Goal: Communication & Community: Answer question/provide support

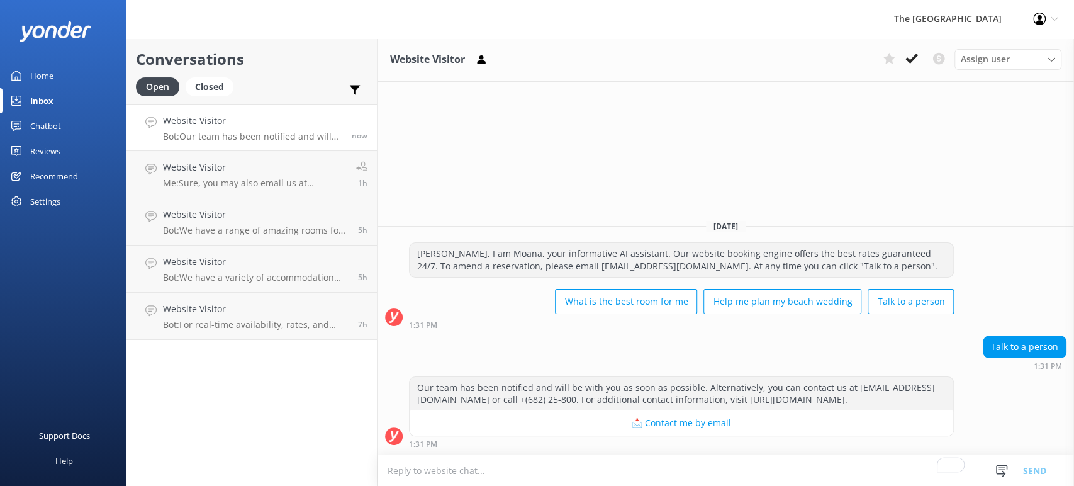
click at [532, 472] on textarea "To enrich screen reader interactions, please activate Accessibility in Grammarl…" at bounding box center [726, 470] width 697 height 31
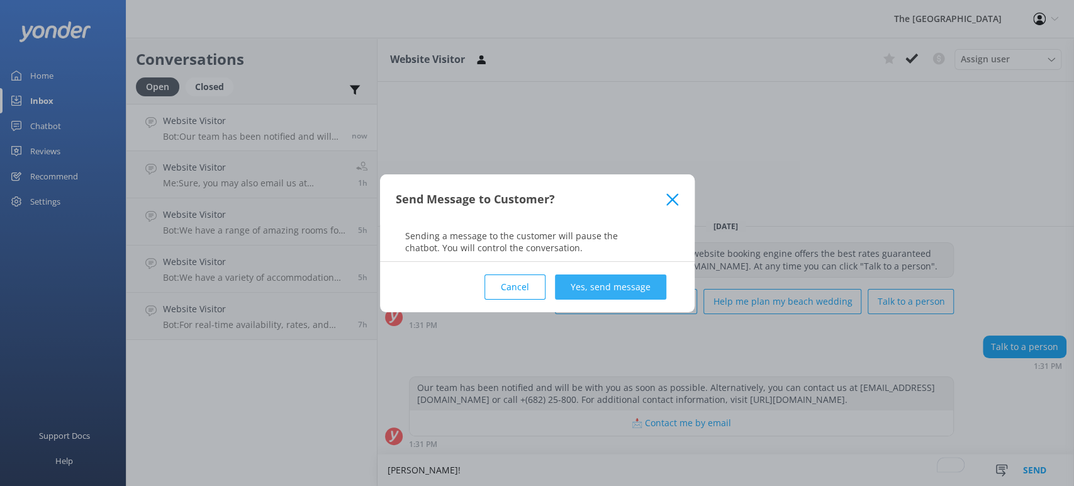
type textarea "[PERSON_NAME]!"
click at [619, 276] on button "Yes, send message" at bounding box center [610, 286] width 111 height 25
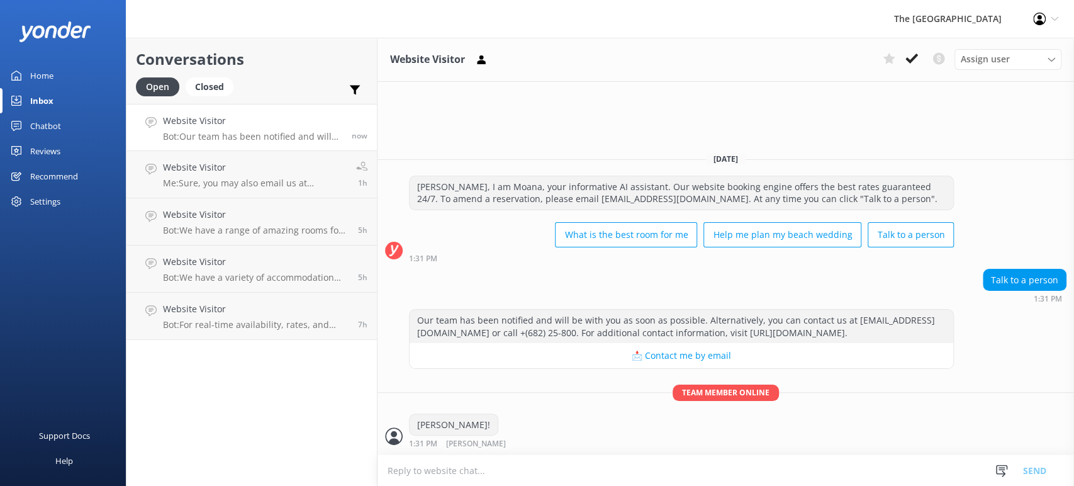
click at [609, 464] on textarea "To enrich screen reader interactions, please activate Accessibility in Grammarl…" at bounding box center [726, 470] width 697 height 31
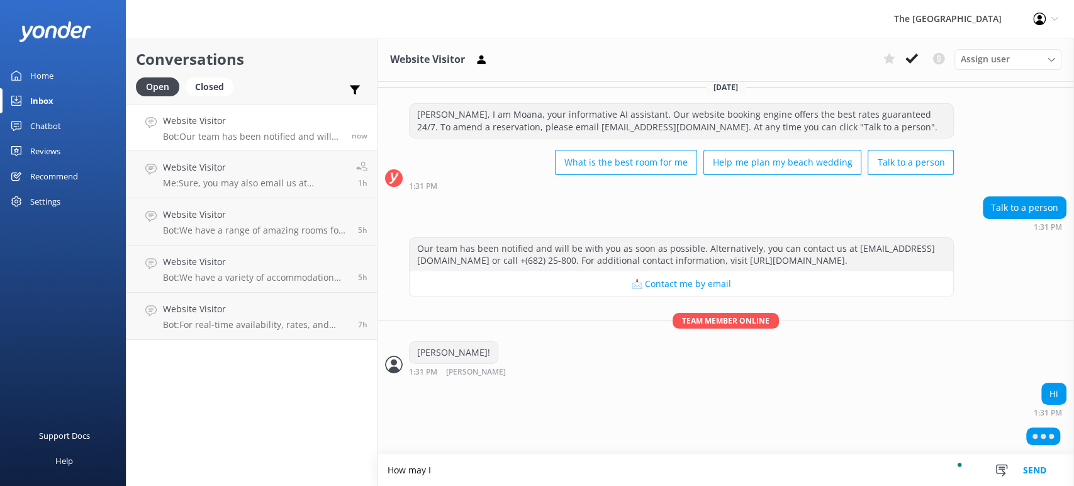
scroll to position [20, 0]
type textarea "How can I help you?"
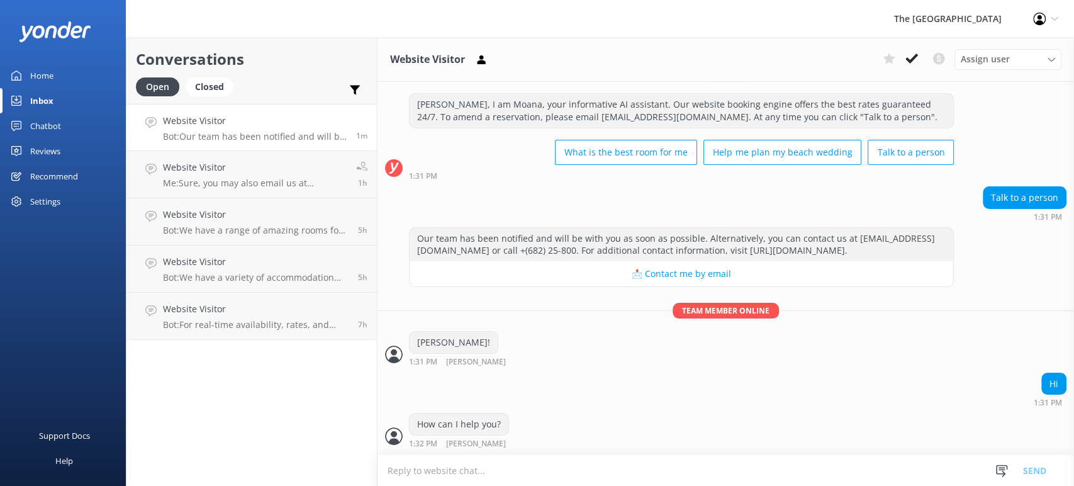
scroll to position [31, 0]
click at [317, 314] on h4 "Website Visitor" at bounding box center [256, 309] width 186 height 14
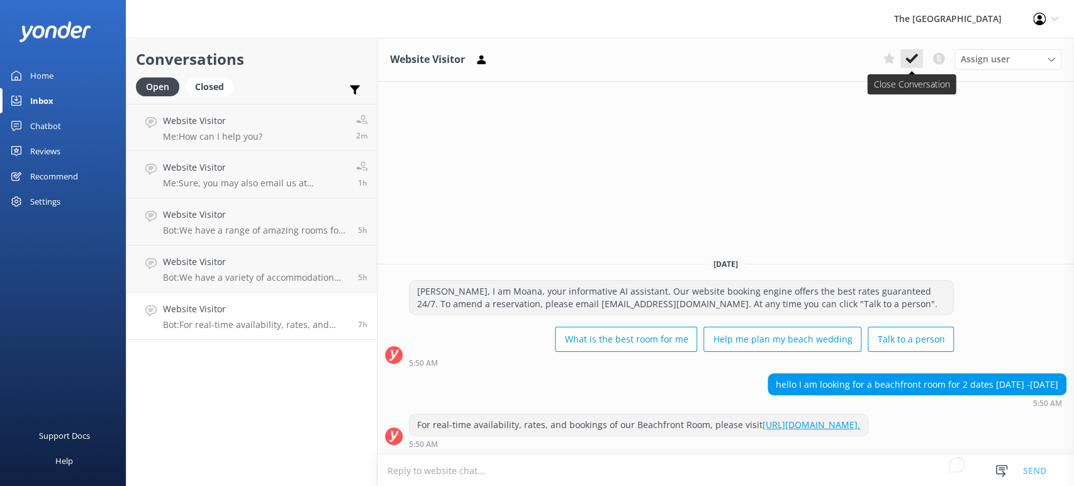
click at [909, 62] on use at bounding box center [911, 58] width 13 height 10
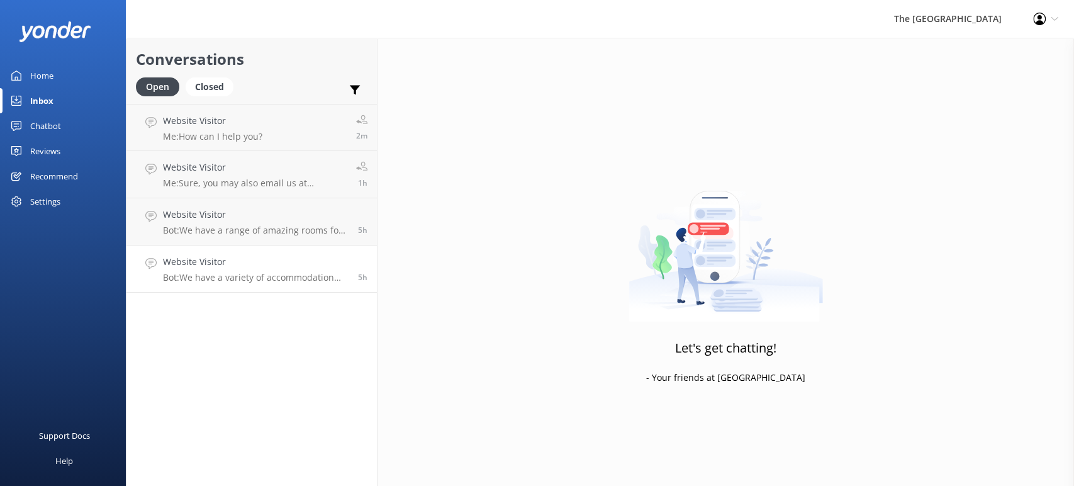
click at [237, 270] on div "Website Visitor Bot: We have a variety of accommodation options that might suit…" at bounding box center [256, 269] width 186 height 28
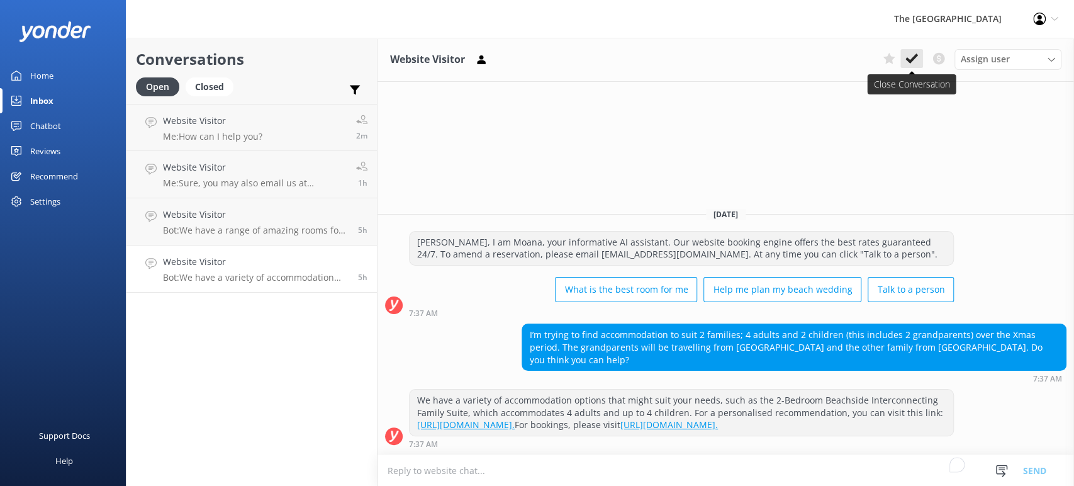
click at [914, 53] on icon at bounding box center [911, 58] width 13 height 13
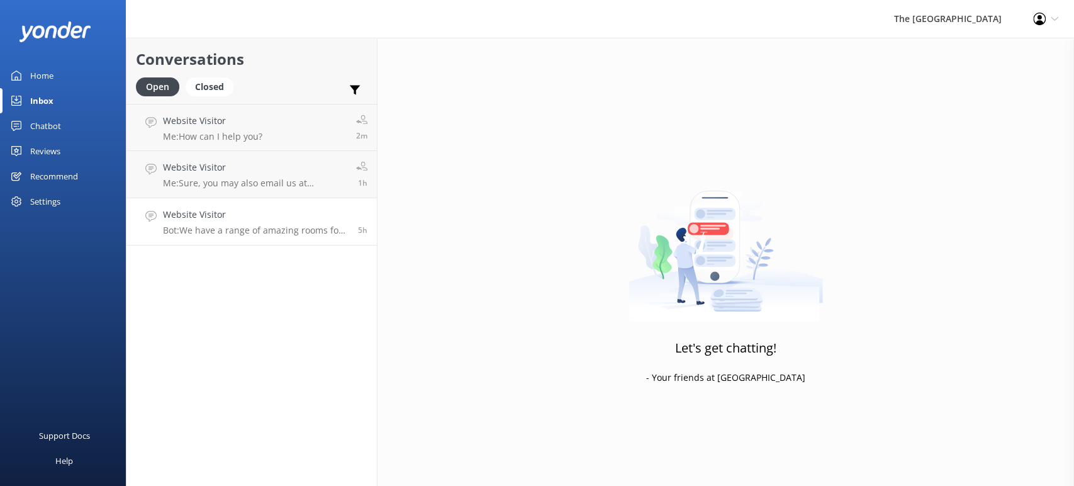
click at [251, 220] on h4 "Website Visitor" at bounding box center [256, 215] width 186 height 14
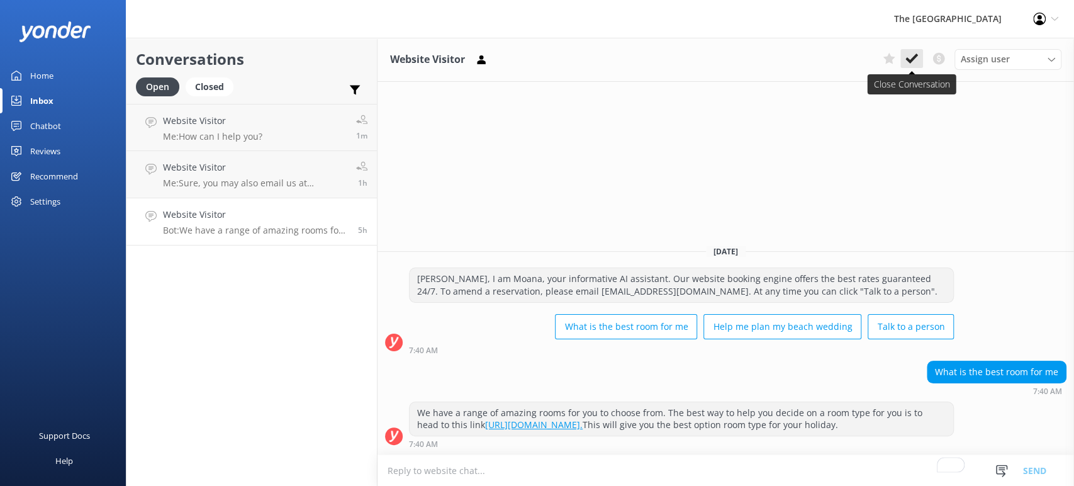
click at [912, 64] on icon at bounding box center [911, 58] width 13 height 13
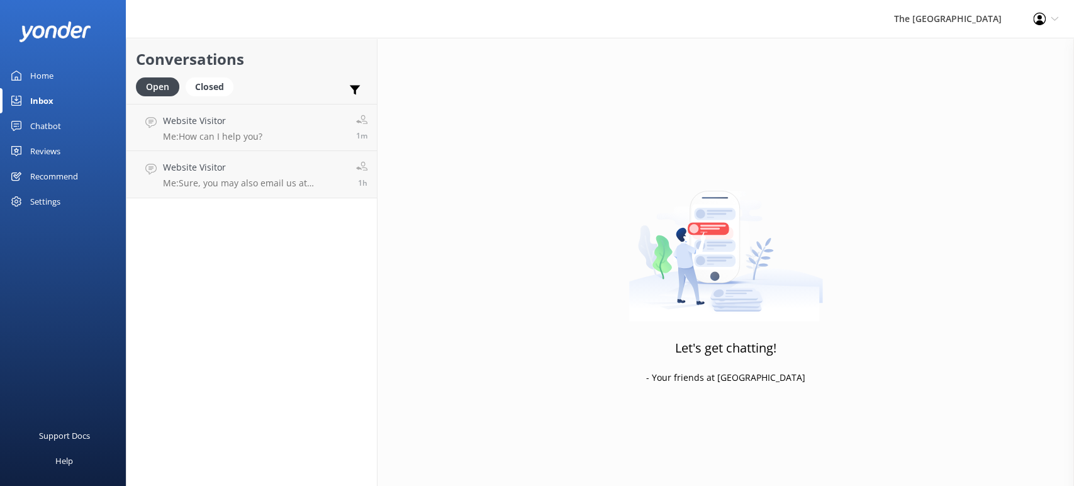
click at [50, 125] on div "Chatbot" at bounding box center [45, 125] width 31 height 25
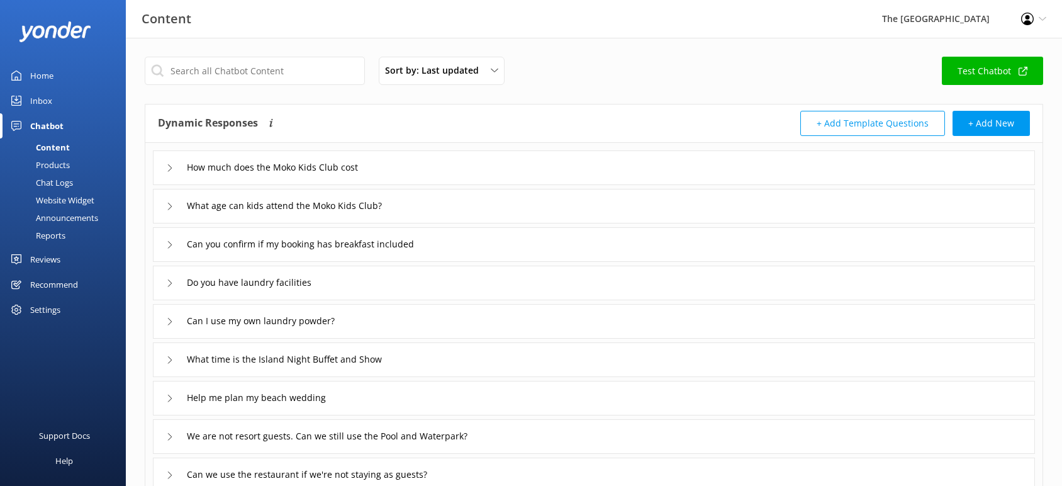
click at [50, 187] on div "Chat Logs" at bounding box center [40, 183] width 65 height 18
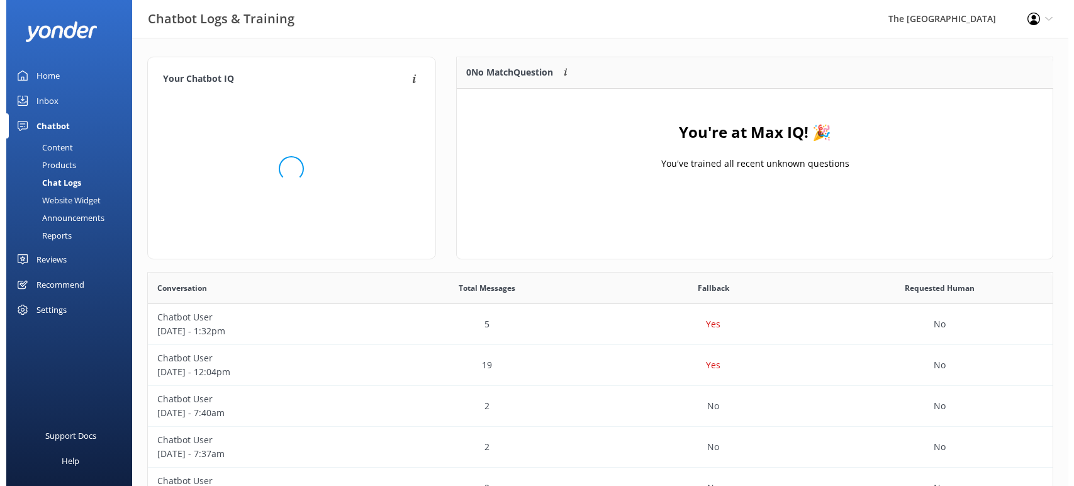
scroll to position [12, 13]
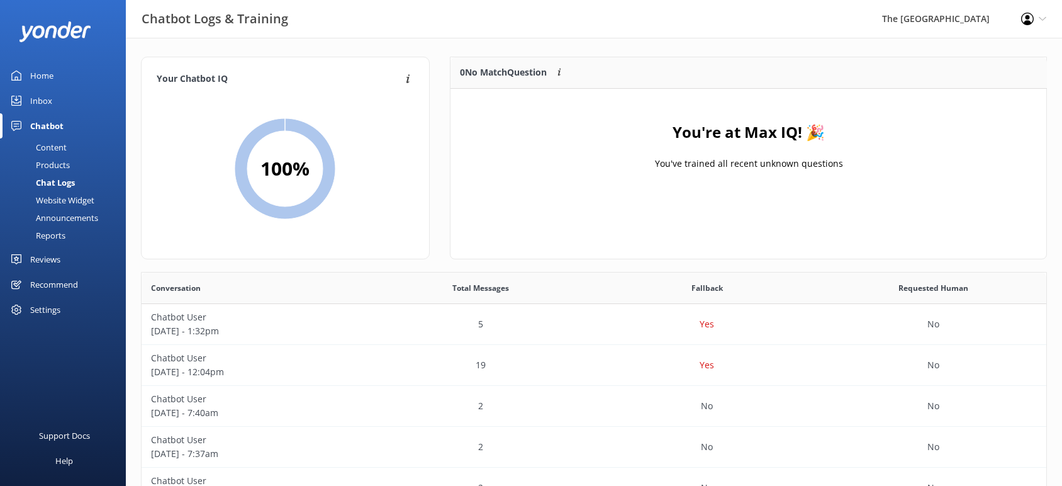
click at [40, 94] on div "Inbox" at bounding box center [41, 100] width 22 height 25
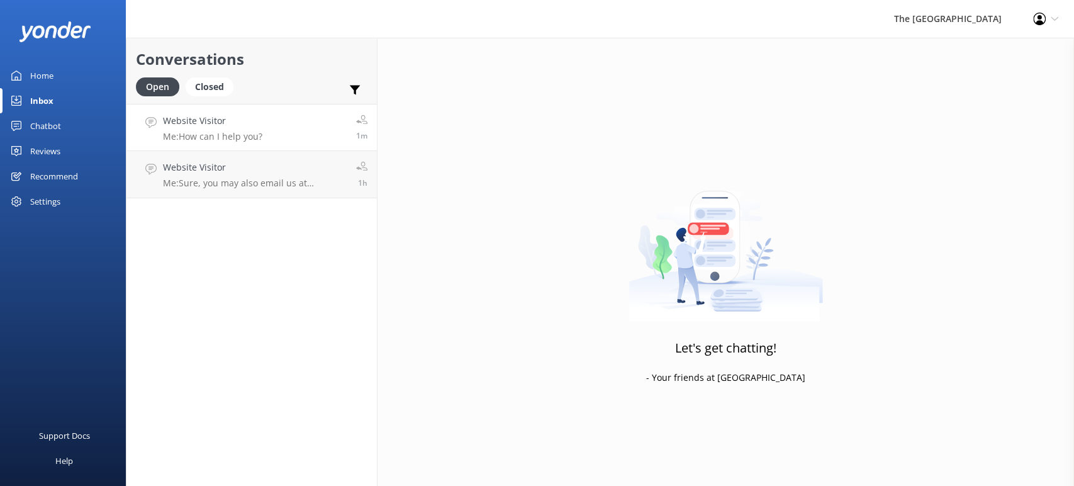
click at [292, 135] on link "Website Visitor Me: How can I help you? 1m" at bounding box center [251, 127] width 250 height 47
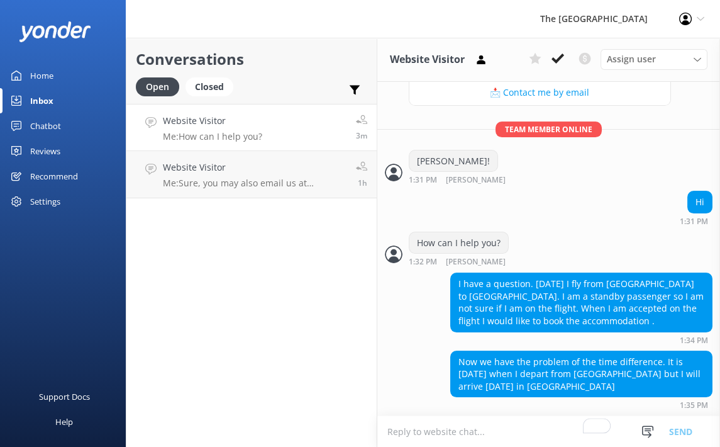
scroll to position [306, 0]
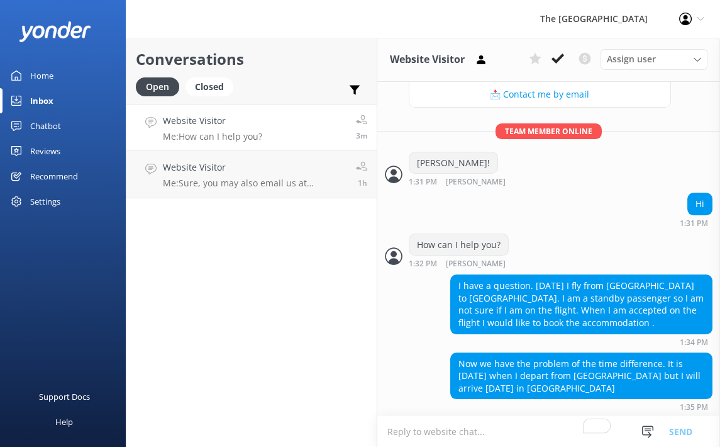
click at [414, 427] on textarea "To enrich screen reader interactions, please activate Accessibility in Grammarl…" at bounding box center [549, 431] width 343 height 31
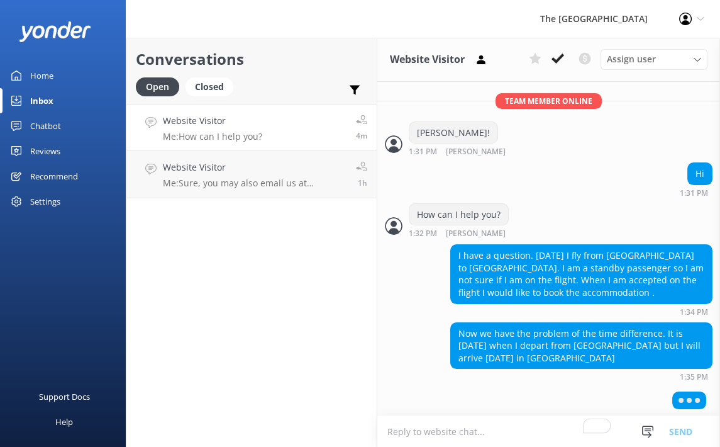
click at [414, 427] on textarea "To enrich screen reader interactions, please activate Accessibility in Grammarl…" at bounding box center [549, 431] width 343 height 31
type textarea "Y"
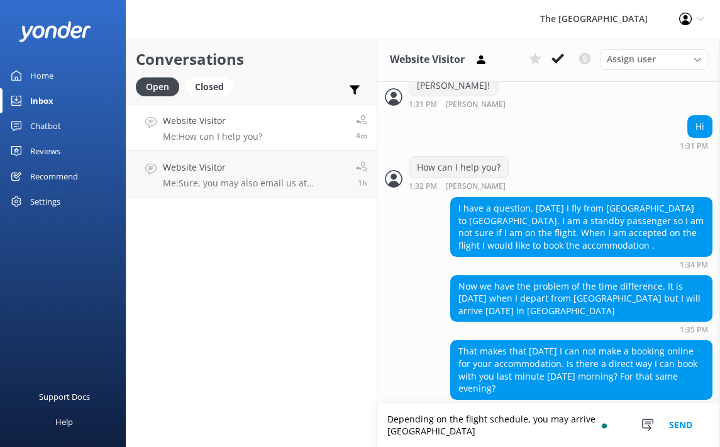
scroll to position [397, 0]
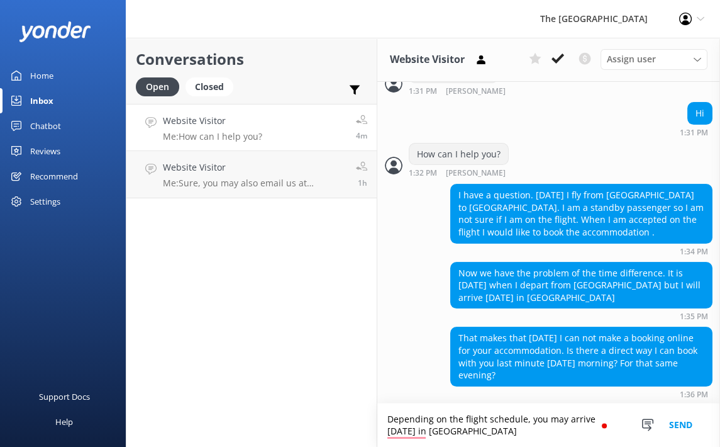
click at [524, 429] on textarea "Depending on the flight schedule, you may arrive [DATE] in [GEOGRAPHIC_DATA]" at bounding box center [549, 424] width 343 height 43
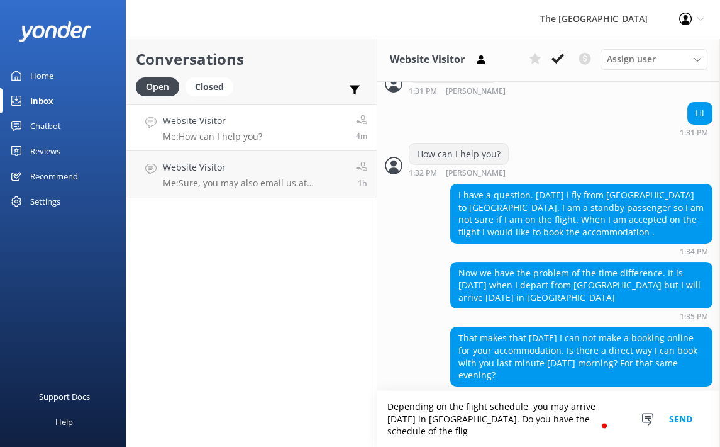
scroll to position [409, 0]
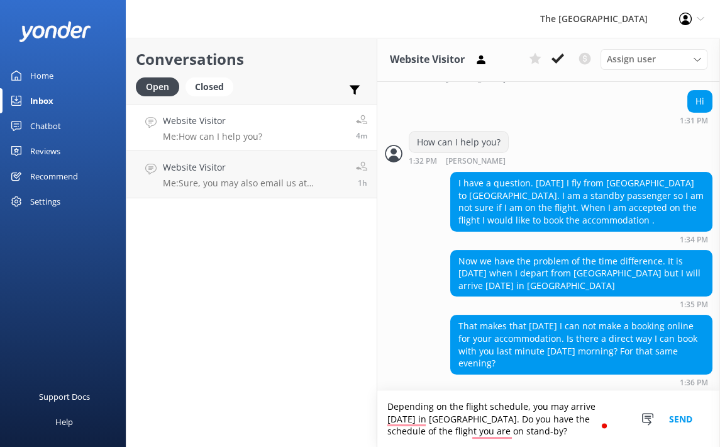
type textarea "Depending on the flight schedule, you may arrive [DATE] in [GEOGRAPHIC_DATA]. D…"
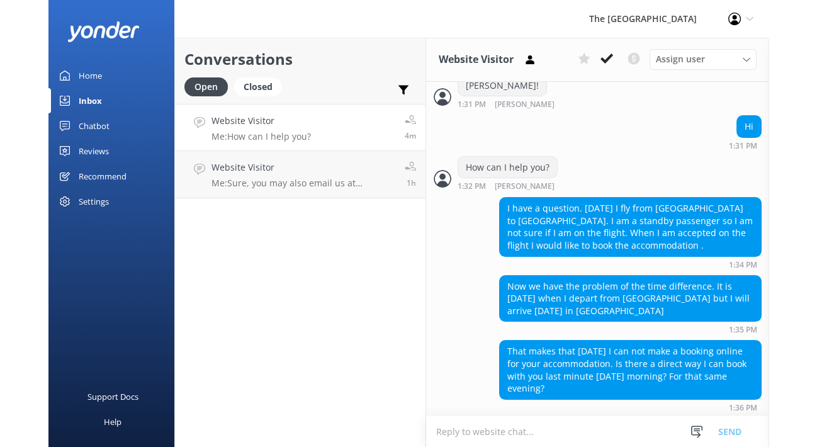
scroll to position [449, 0]
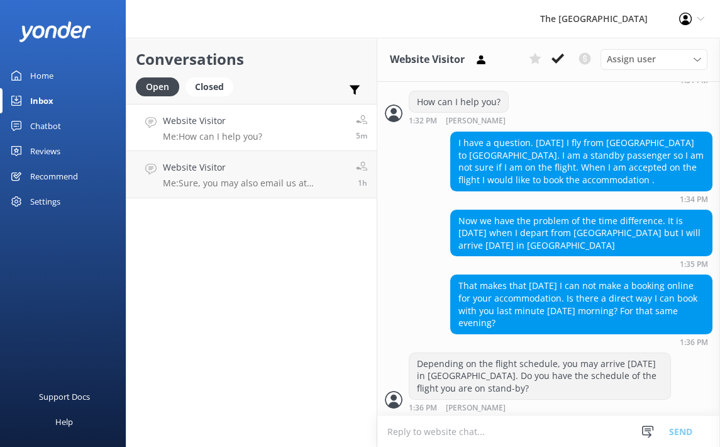
click at [524, 429] on textarea "To enrich screen reader interactions, please activate Accessibility in Grammarl…" at bounding box center [549, 431] width 343 height 31
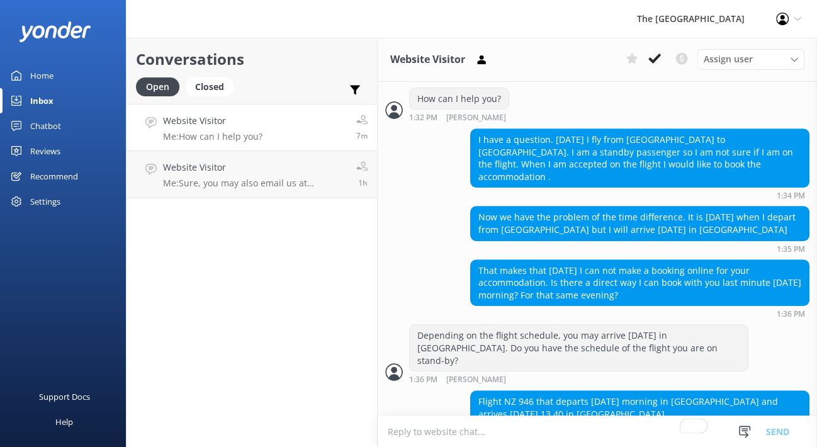
scroll to position [429, 0]
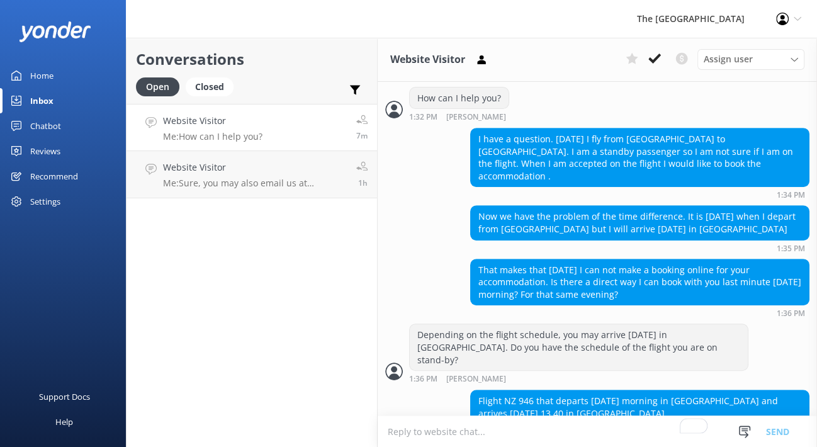
click at [468, 432] on textarea "To enrich screen reader interactions, please activate Accessibility in Grammarl…" at bounding box center [597, 431] width 439 height 31
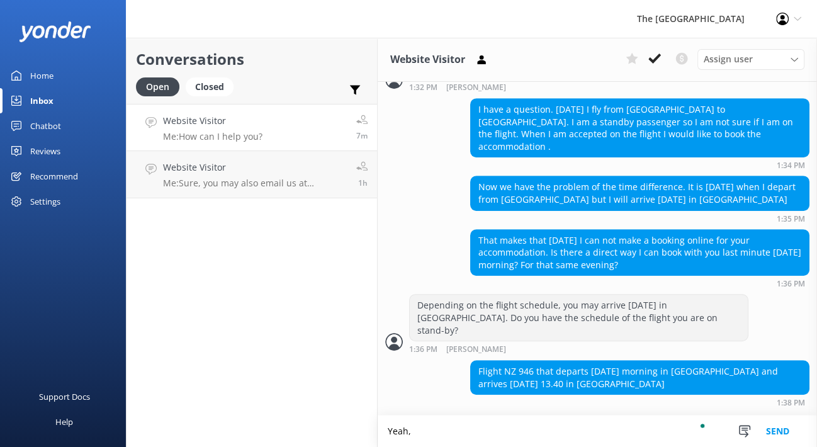
scroll to position [458, 0]
type textarea "Y"
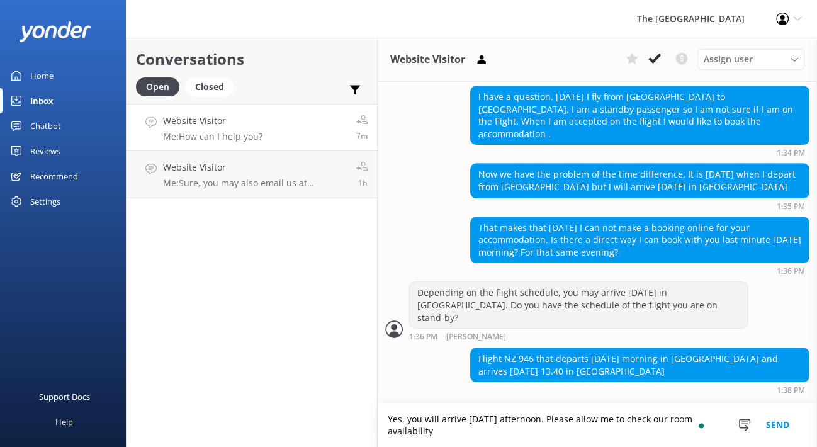
type textarea "Yes, you will arrive [DATE] afternoon. Please allow me to check our room availa…"
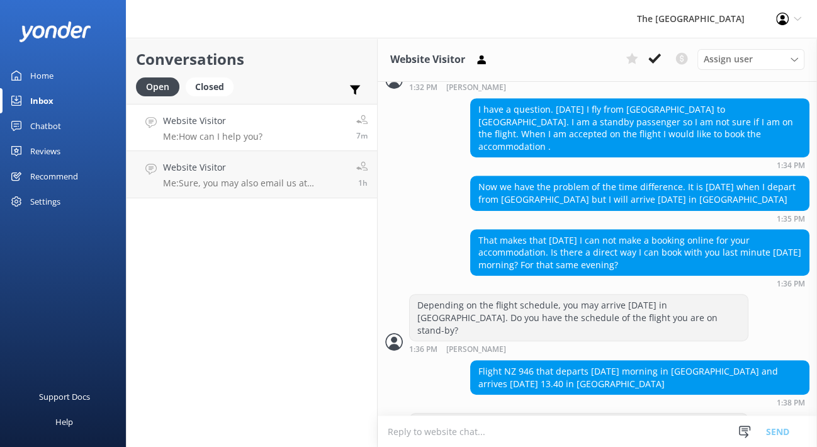
scroll to position [512, 0]
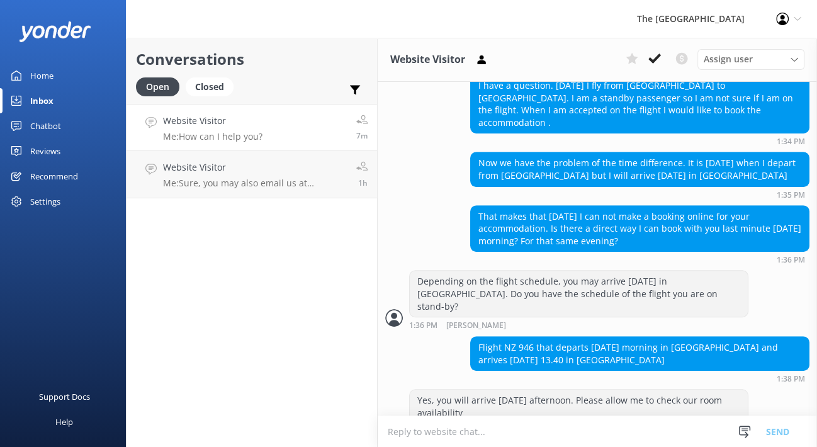
click at [432, 431] on textarea "To enrich screen reader interactions, please activate Accessibility in Grammarl…" at bounding box center [597, 431] width 439 height 31
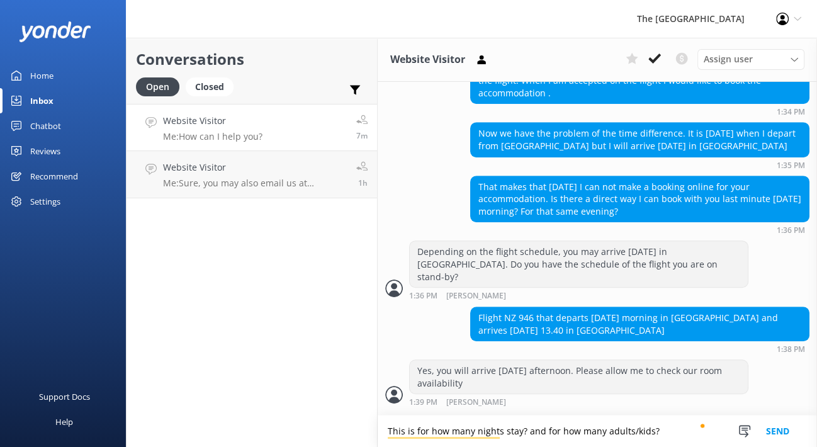
type textarea "This is for how many nights stay? and for how many adults/kids?"
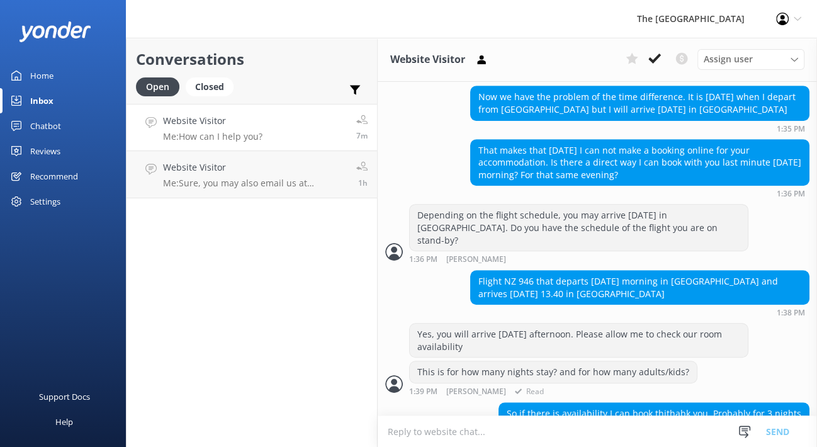
scroll to position [573, 0]
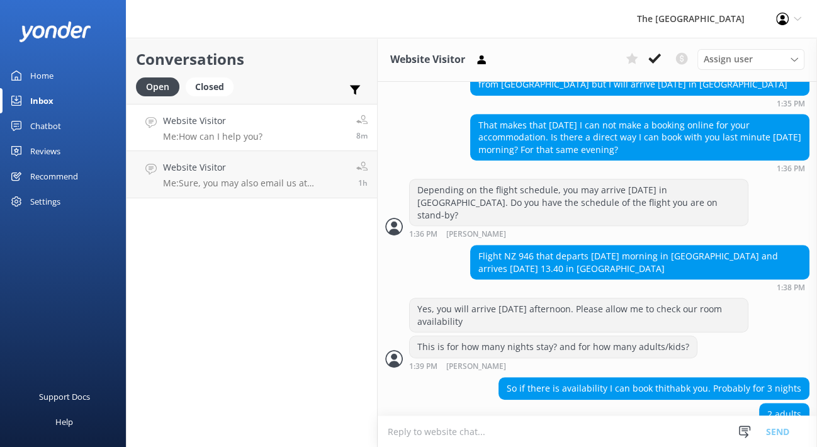
click at [524, 426] on textarea "To enrich screen reader interactions, please activate Accessibility in Grammarl…" at bounding box center [597, 431] width 439 height 31
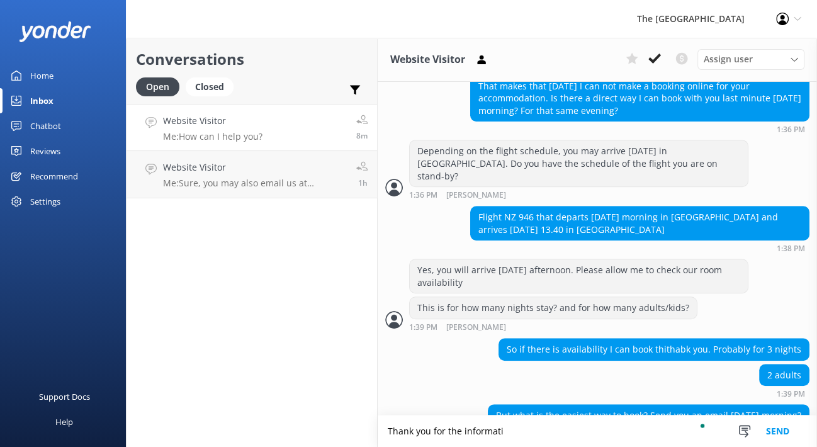
scroll to position [614, 0]
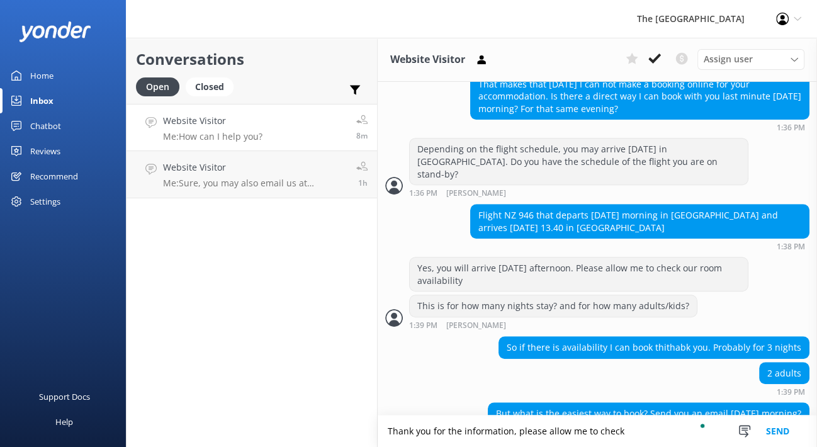
type textarea "Thank you for the information, please allow me to check"
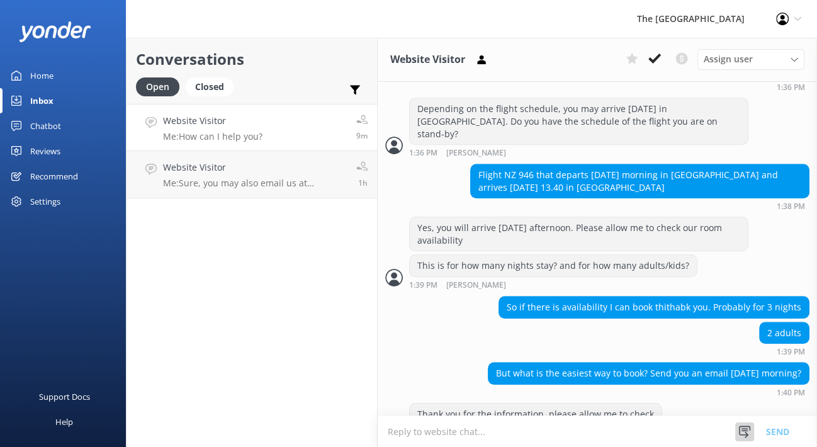
scroll to position [695, 0]
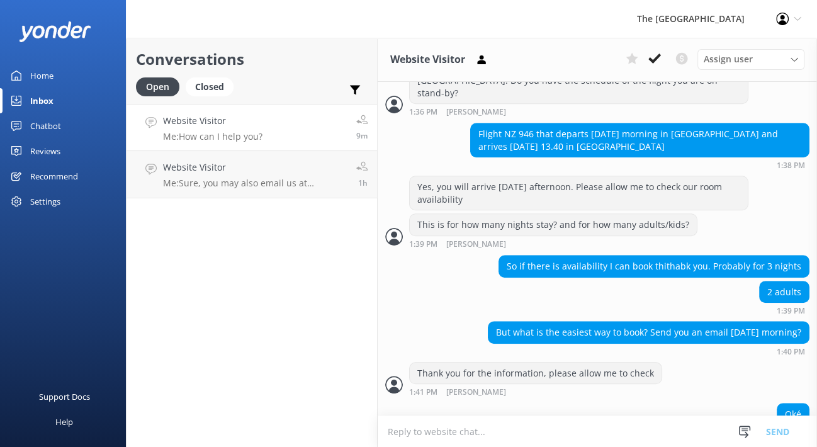
click at [442, 420] on textarea "To enrich screen reader interactions, please activate Accessibility in Grammarl…" at bounding box center [597, 431] width 439 height 31
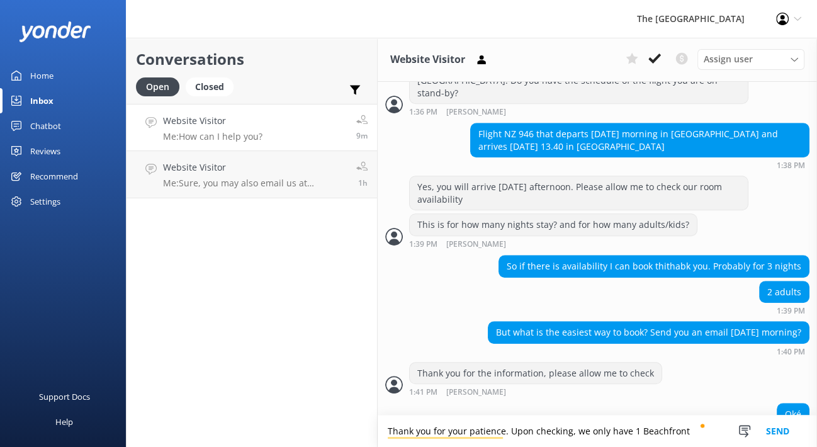
type textarea "Thank you for your patience. Upon checking, we only have 1 Beachfront"
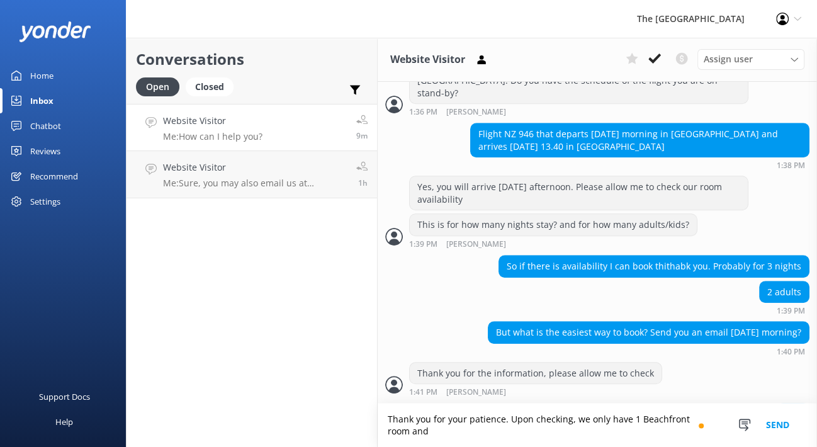
scroll to position [709, 0]
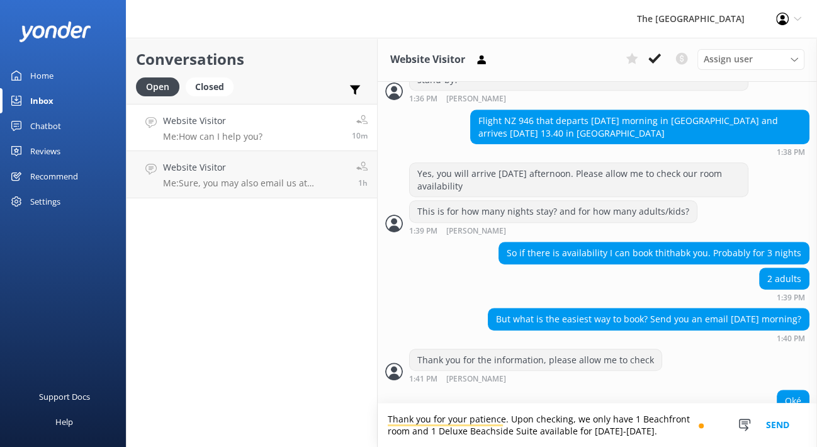
click at [627, 419] on textarea "Thank you for your patience. Upon checking, we only have 1 Beachfront room and …" at bounding box center [597, 424] width 439 height 43
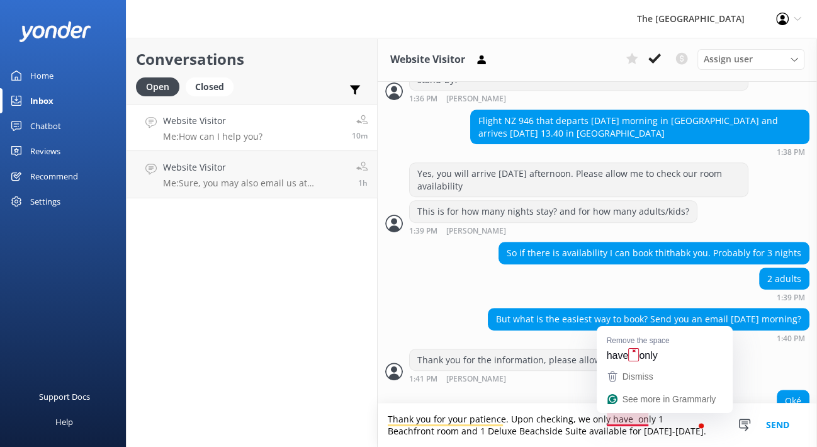
click at [627, 417] on textarea "Thank you for your patience. Upon checking, we only have only 1 Beachfront room…" at bounding box center [597, 424] width 439 height 43
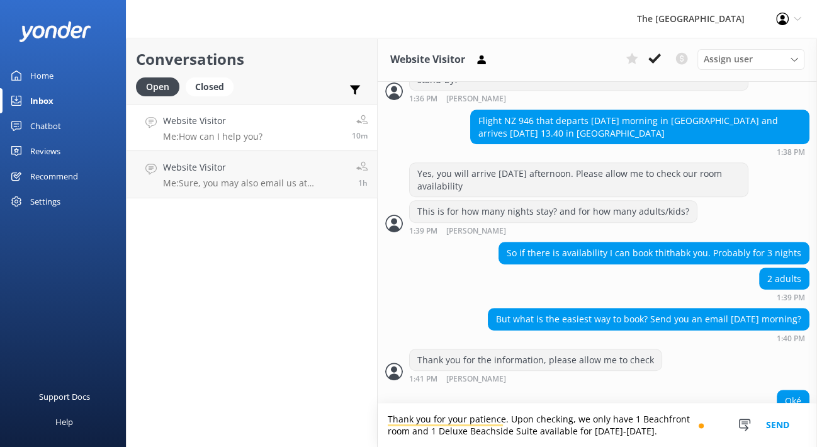
click at [638, 430] on textarea "Thank you for your patience. Upon checking, we only have 1 Beachfront room and …" at bounding box center [597, 424] width 439 height 43
type textarea "Thank you for your patience. Upon checking, we only have 1 Beachfront room and …"
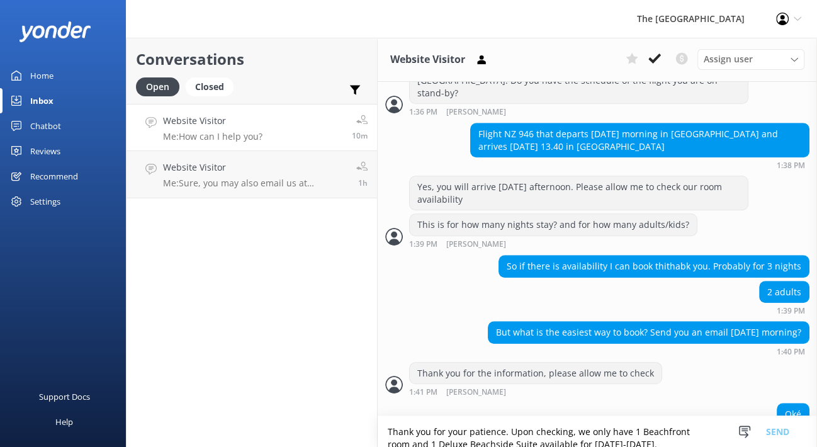
scroll to position [749, 0]
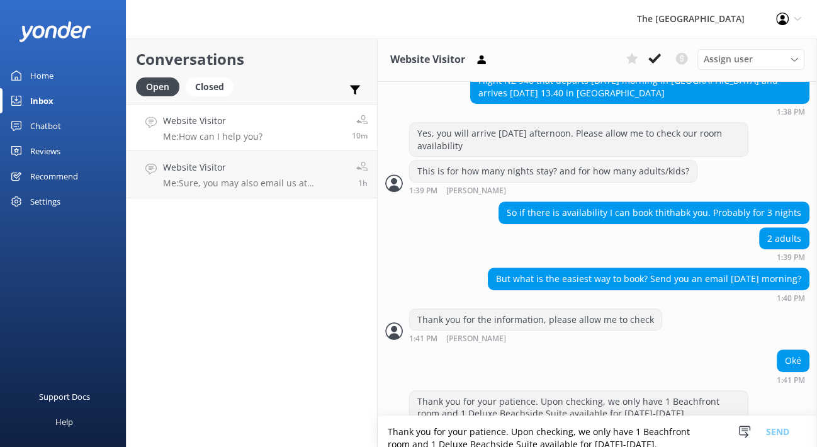
click at [529, 432] on textarea "Thank you for your patience. Upon checking, we only have 1 Beachfront room and …" at bounding box center [597, 431] width 439 height 31
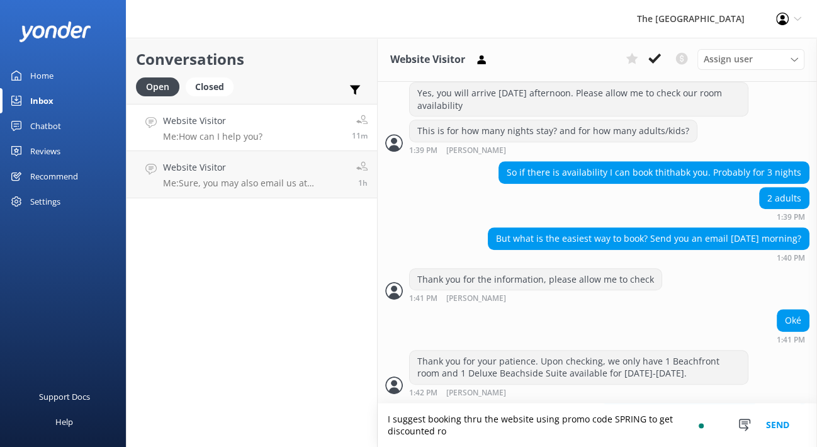
scroll to position [802, 0]
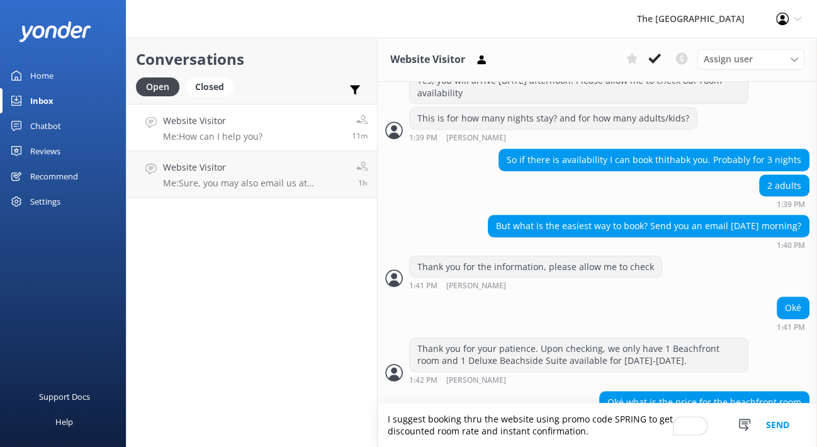
type textarea "I suggest booking thru the website using promo code SPRING to get discounted ro…"
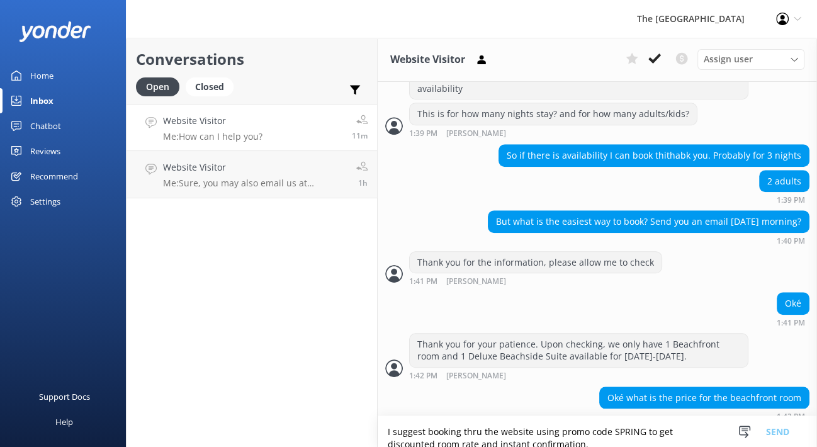
scroll to position [843, 0]
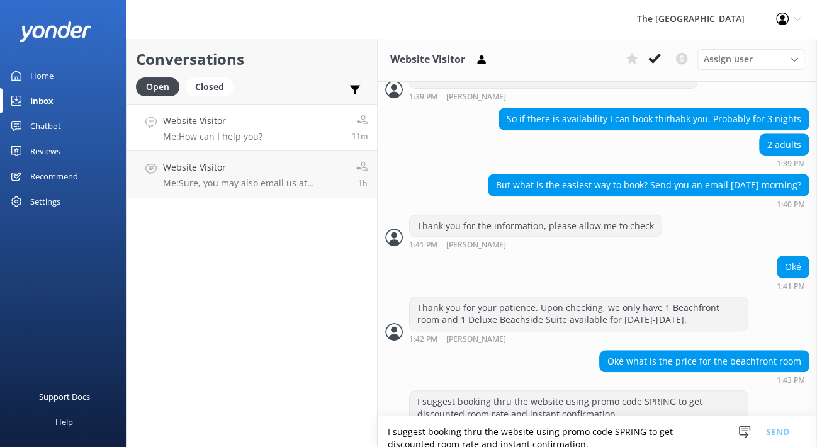
click at [513, 424] on textarea "I suggest booking thru the website using promo code SPRING to get discounted ro…" at bounding box center [597, 431] width 439 height 31
type textarea "Please allow me to check our current rate for the Beachfront room"
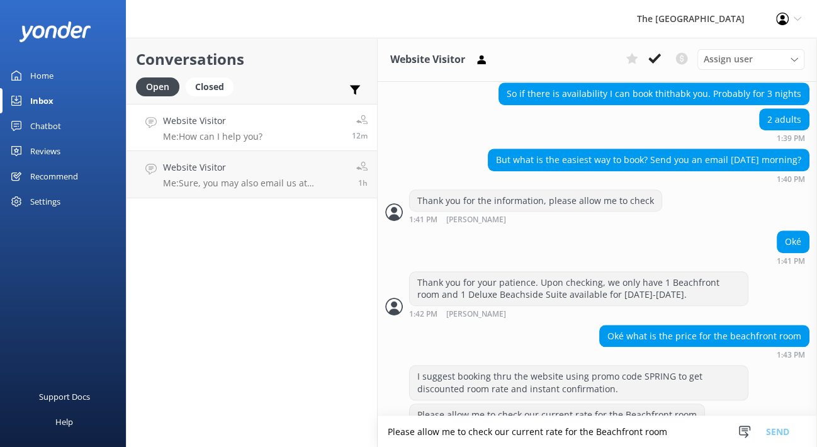
click at [495, 445] on textarea "Please allow me to check our current rate for the Beachfront room" at bounding box center [597, 431] width 439 height 31
click at [494, 435] on textarea "Please allow me to check our current rate for the Beachfront room" at bounding box center [597, 431] width 439 height 31
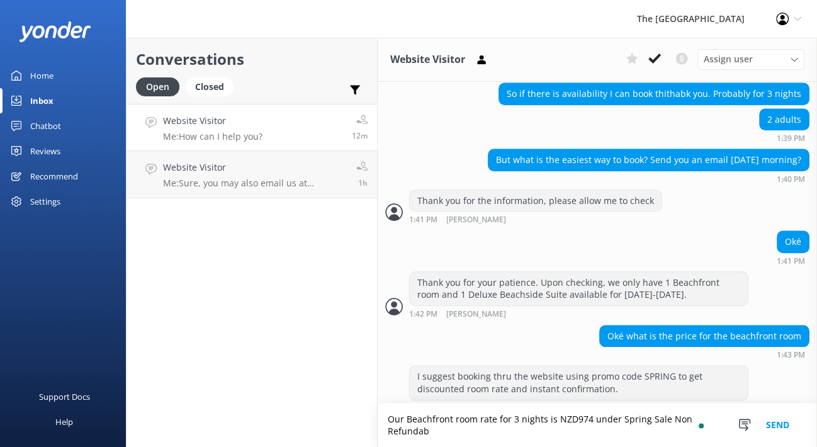
scroll to position [881, 0]
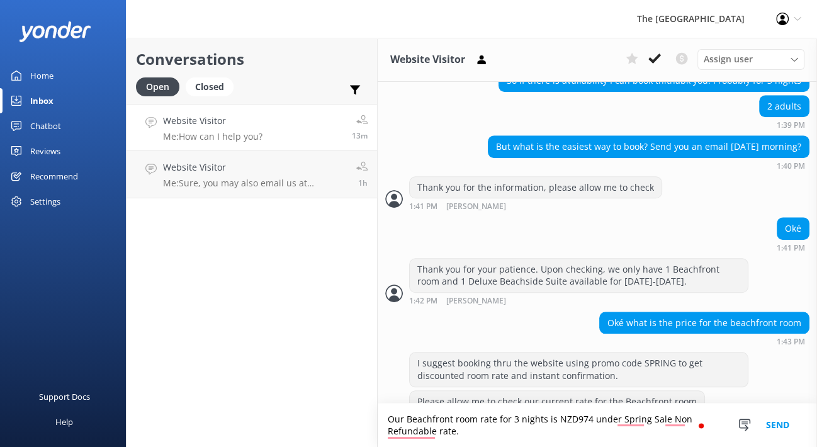
type textarea "Our Beachfront room rate for 3 nights is NZD974 under Spring Sale Non Refundabl…"
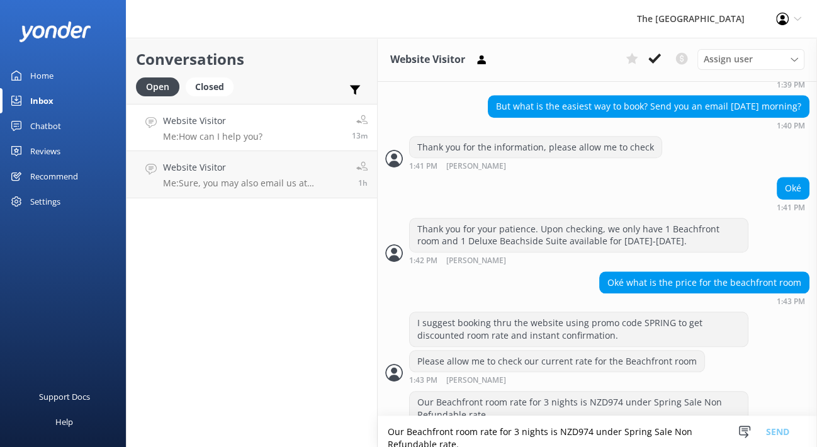
scroll to position [974, 0]
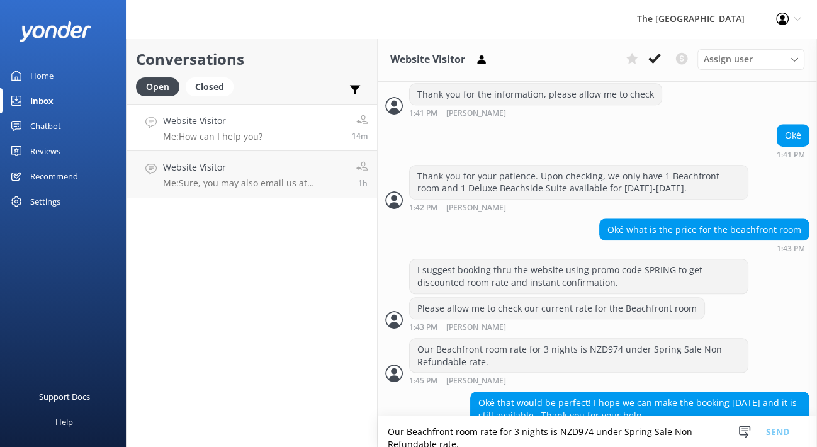
click at [444, 422] on textarea "Our Beachfront room rate for 3 nights is NZD974 under Spring Sale Non Refundabl…" at bounding box center [597, 431] width 439 height 31
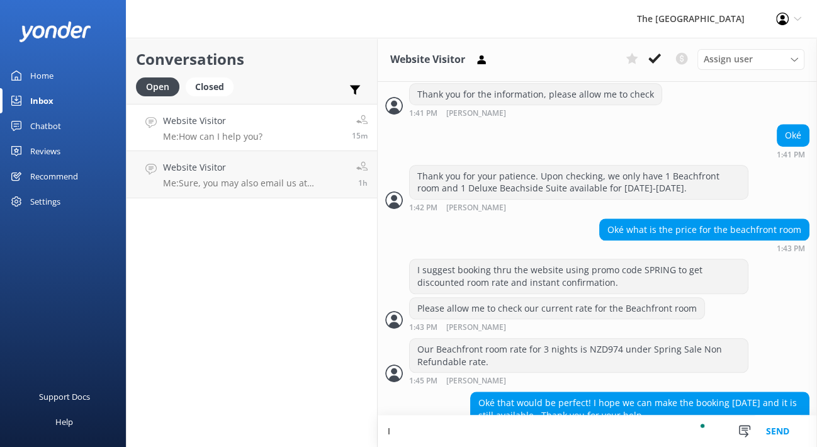
type textarea "I"
type textarea "Y"
type textarea "H"
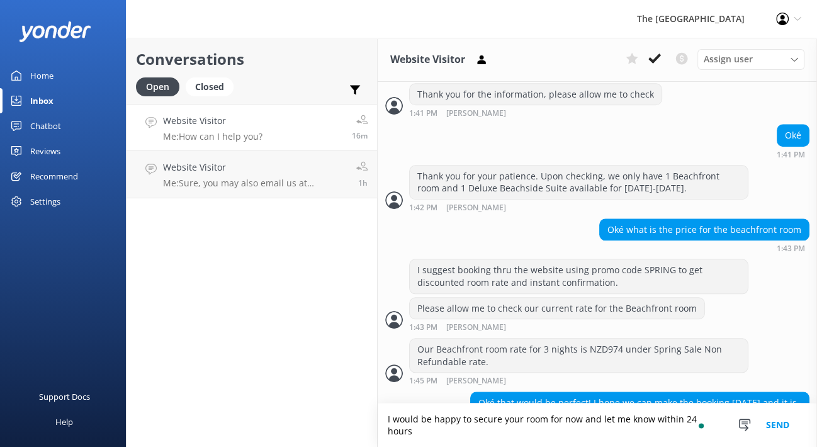
scroll to position [987, 0]
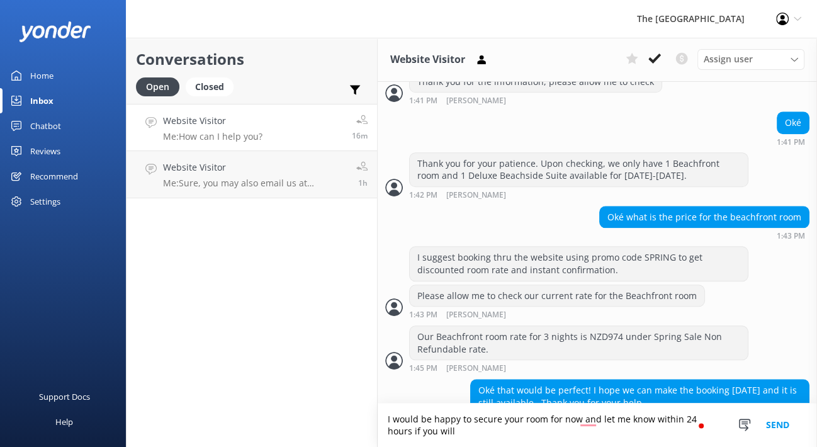
click at [429, 417] on textarea "I would be happy to secure your room for now and let me know within 24 hours if…" at bounding box center [597, 424] width 439 height 43
type textarea "I am happy to secure your room for now and let me know within 24 hours if you w…"
drag, startPoint x: 428, startPoint y: 432, endPoint x: 378, endPoint y: 404, distance: 56.9
click at [378, 404] on textarea "I am happy to secure your room for now and let me know within 24 hours if you w…" at bounding box center [597, 424] width 439 height 43
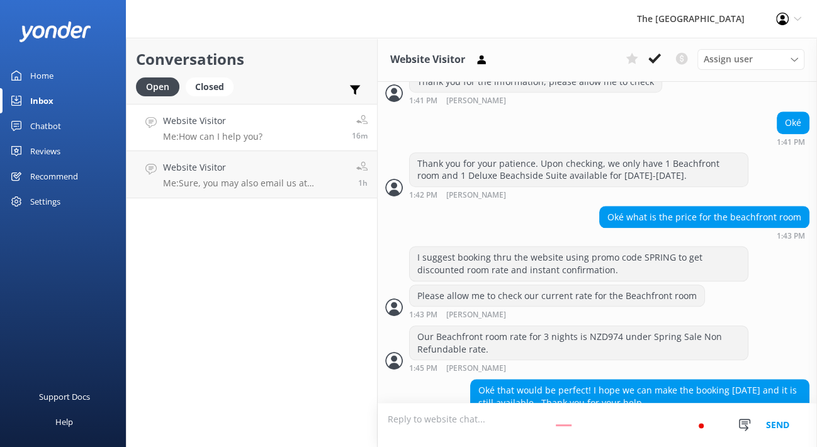
scroll to position [974, 0]
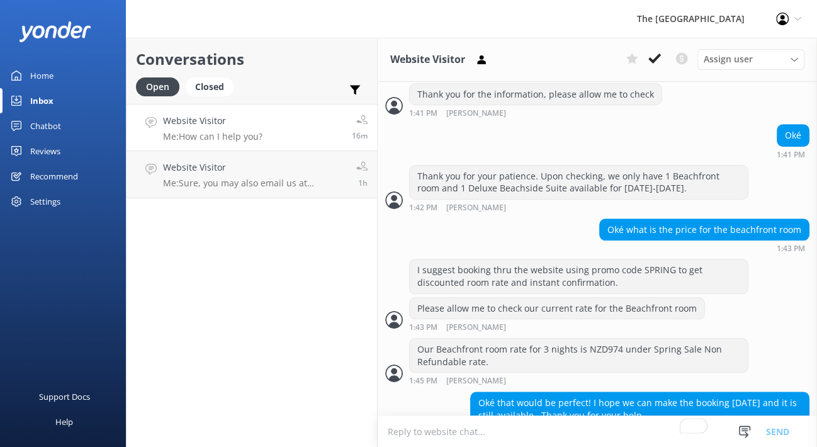
click at [388, 422] on textarea "To enrich screen reader interactions, please activate Accessibility in Grammarl…" at bounding box center [597, 431] width 439 height 31
type textarea "Y"
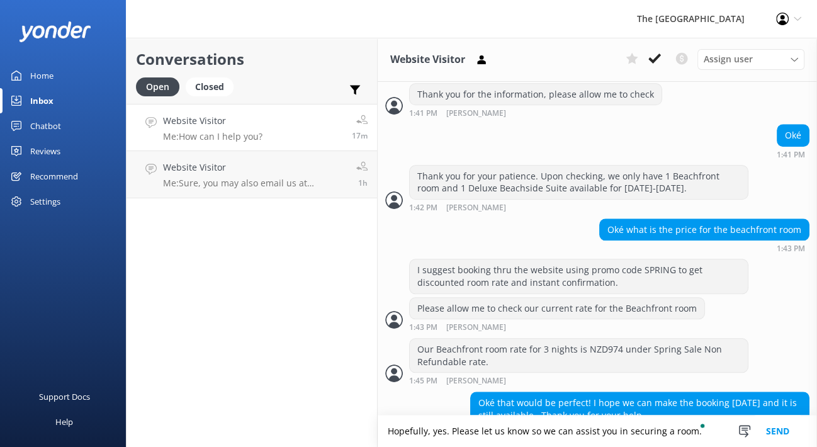
type textarea "Hopefully, yes. Please let us know so we can assist you in securing a room."
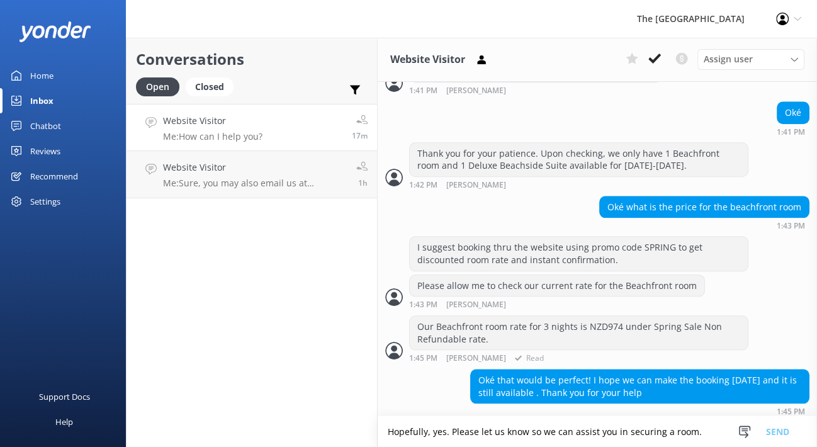
scroll to position [1015, 0]
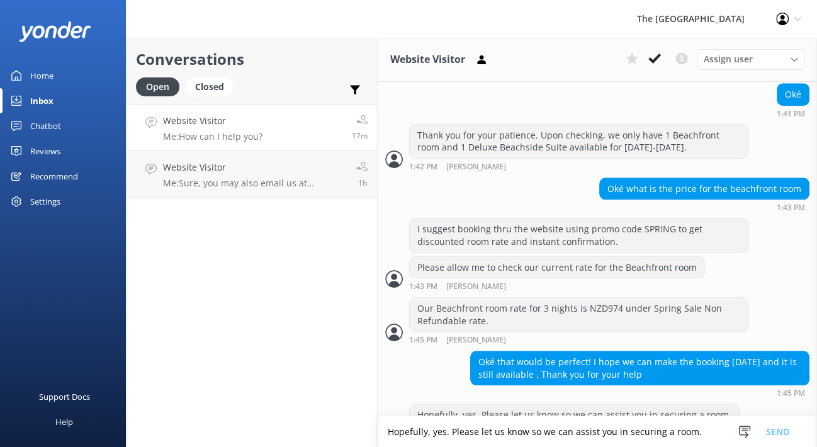
click at [529, 422] on textarea "Hopefully, yes. Please let us know so we can assist you in securing a room." at bounding box center [597, 431] width 439 height 31
type textarea "We look forward to welcoming you!"
